Goal: Go to known website: Access a specific website the user already knows

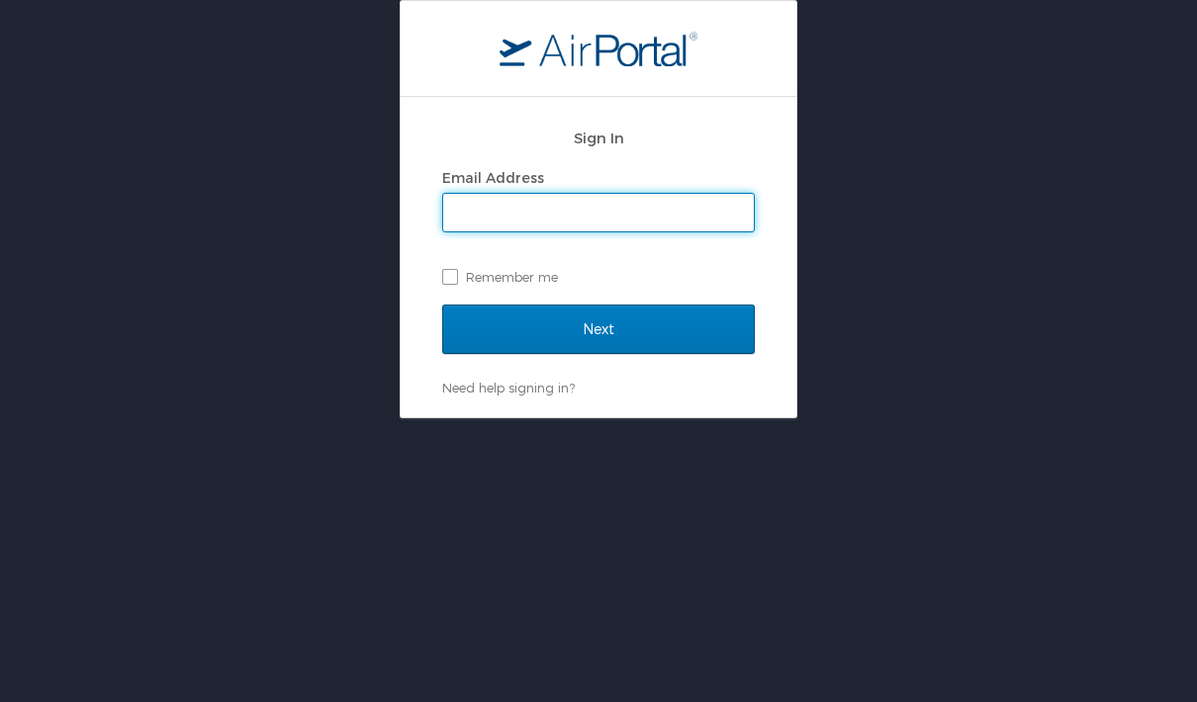
click at [365, 510] on div "Sign In Email Address Remember me Next Need help signing in? Forgot password? H…" at bounding box center [598, 351] width 1197 height 702
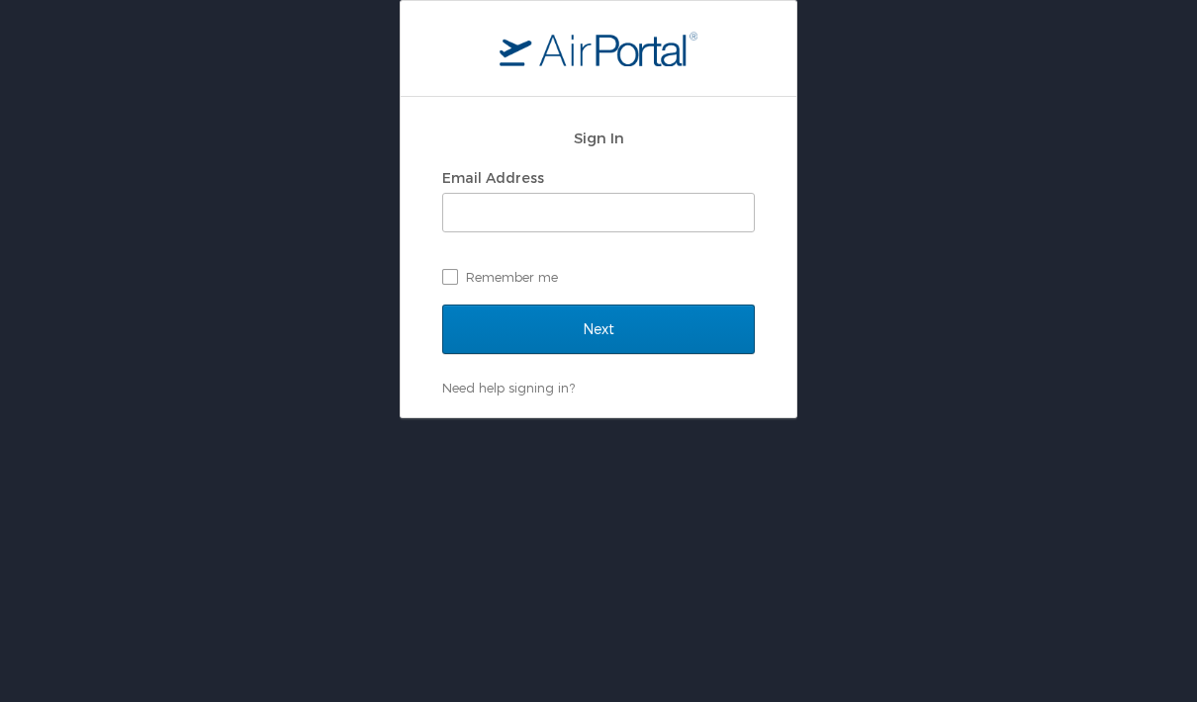
click at [480, 233] on div "Email Address Remember me" at bounding box center [598, 227] width 313 height 129
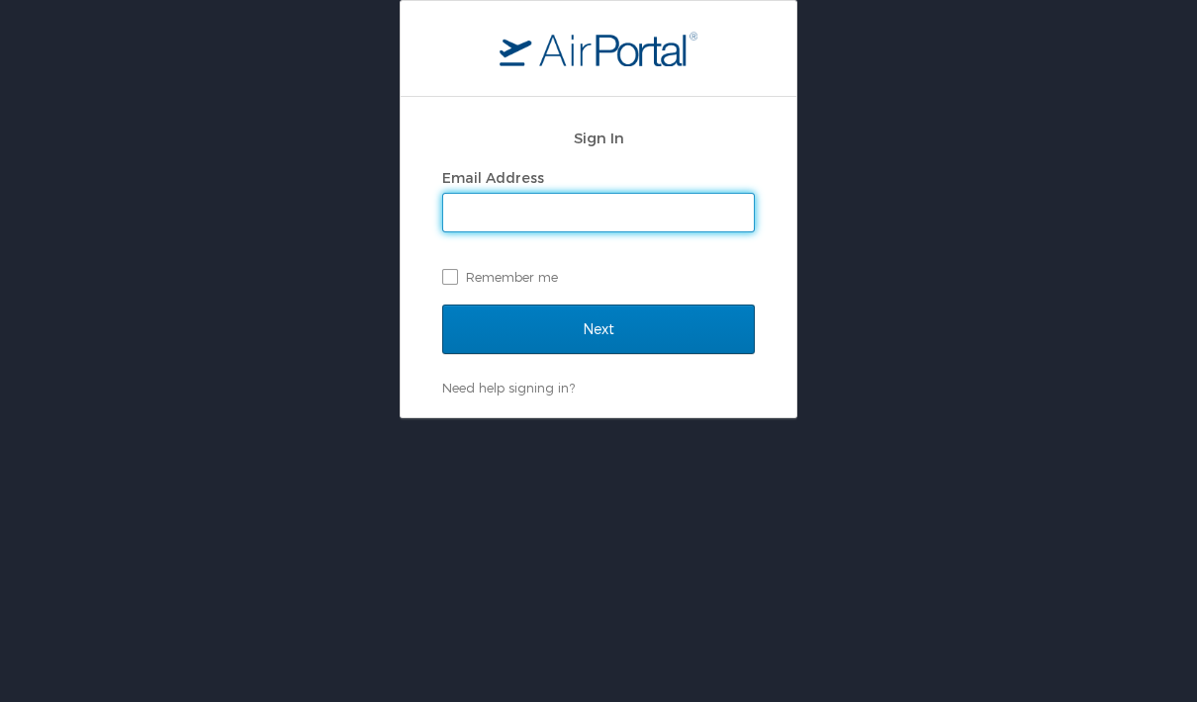
click at [479, 200] on input "Email Address" at bounding box center [598, 213] width 311 height 38
click at [332, 435] on div "Sign In Email Address Remember me Next Need help signing in? Forgot password? H…" at bounding box center [598, 351] width 1197 height 702
click at [534, 214] on input "Email Address" at bounding box center [598, 213] width 311 height 38
type input "obriensaylor@gmail.com"
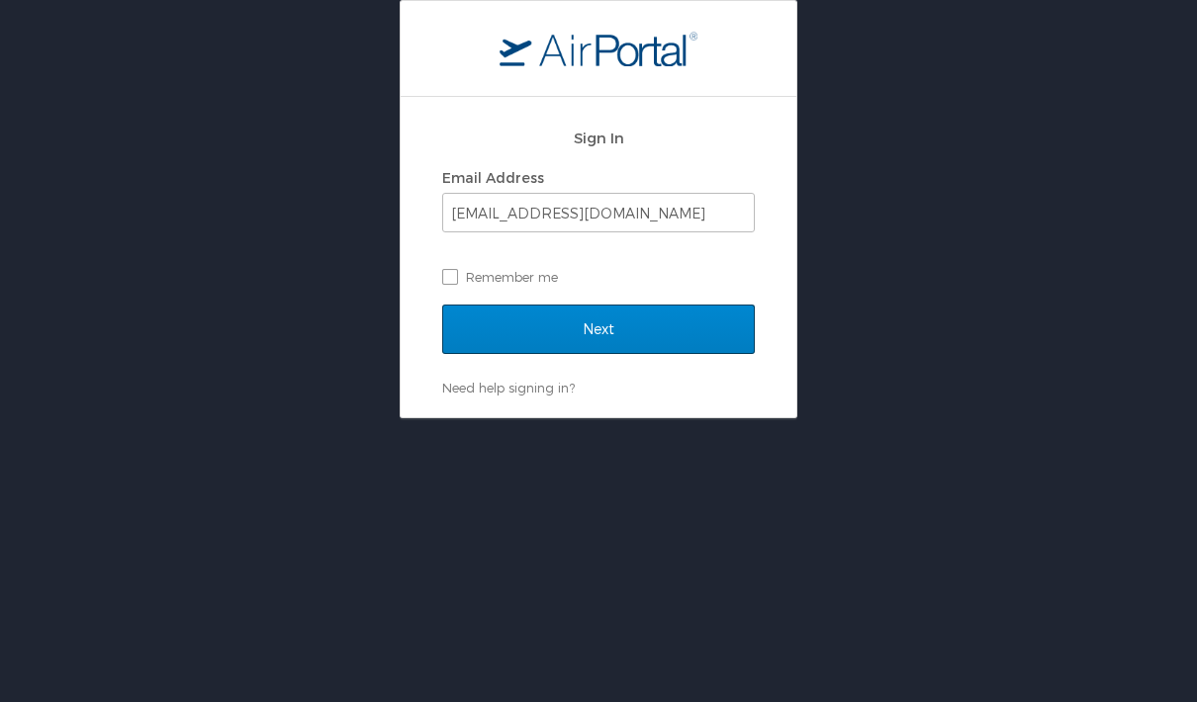
click at [589, 330] on input "Next" at bounding box center [598, 329] width 313 height 49
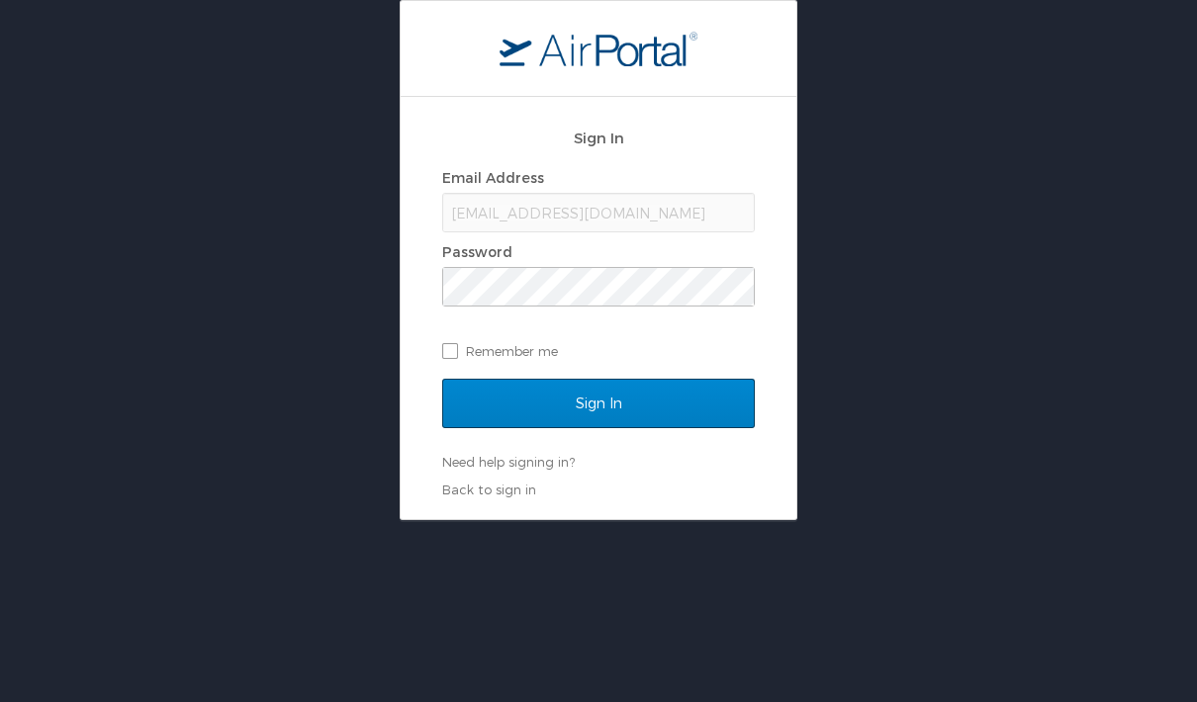
click at [615, 414] on input "Sign In" at bounding box center [598, 403] width 313 height 49
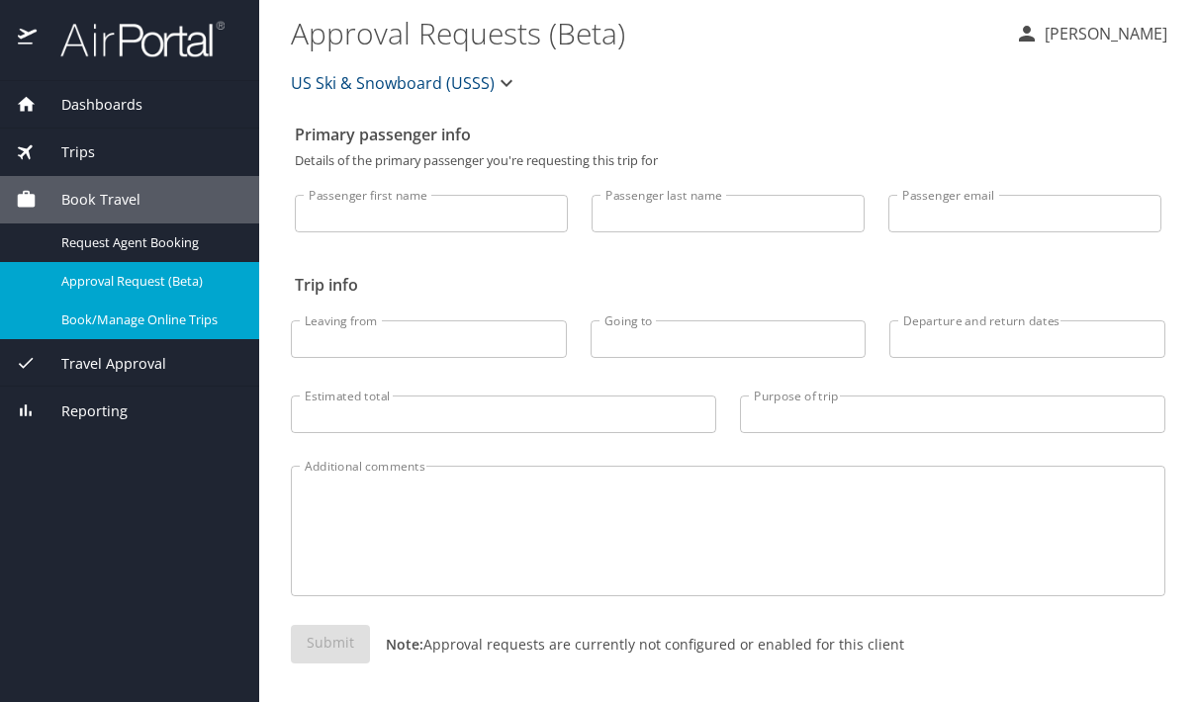
click at [154, 324] on span "Book/Manage Online Trips" at bounding box center [148, 320] width 174 height 19
